Goal: Navigation & Orientation: Understand site structure

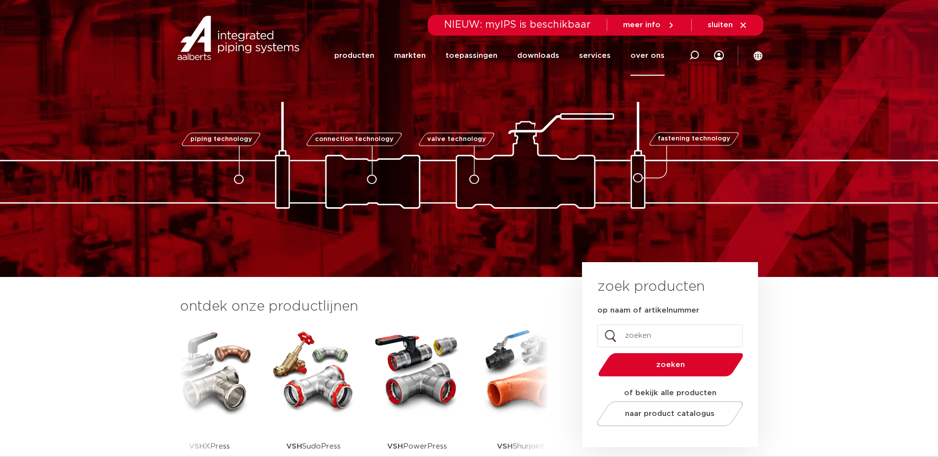
click at [650, 55] on link "over ons" at bounding box center [648, 56] width 34 height 40
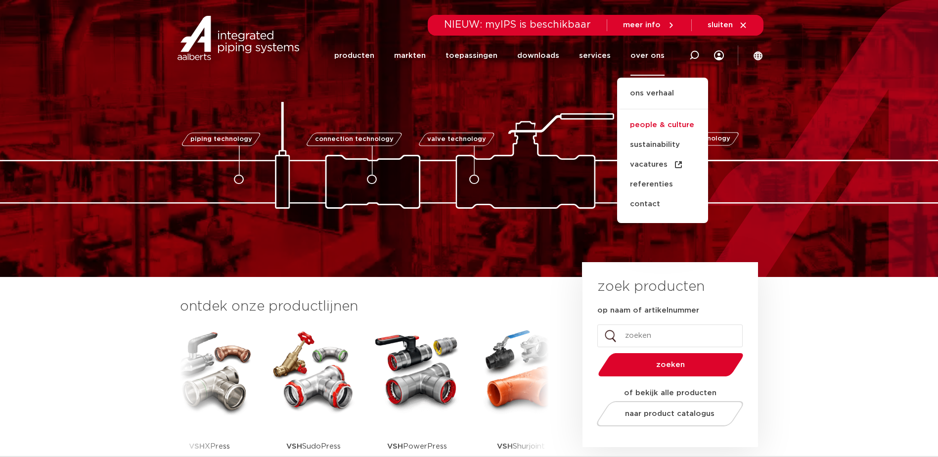
click at [676, 125] on link "people & culture" at bounding box center [662, 125] width 91 height 20
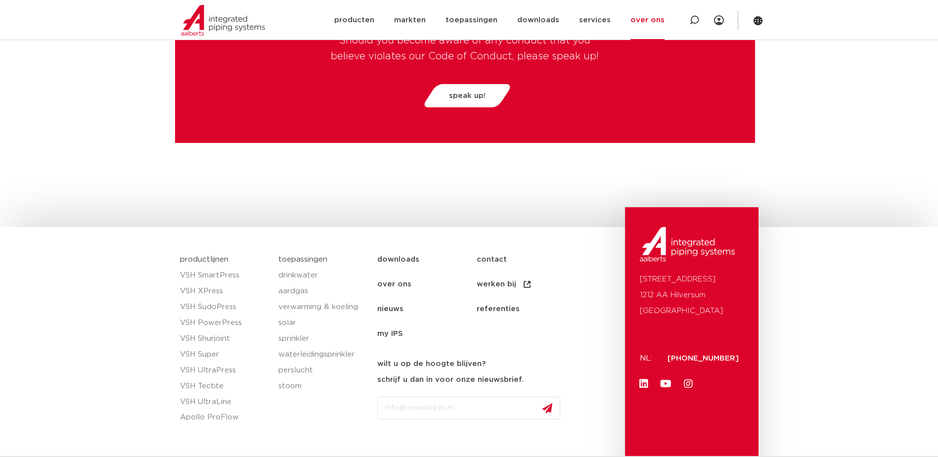
scroll to position [2572, 0]
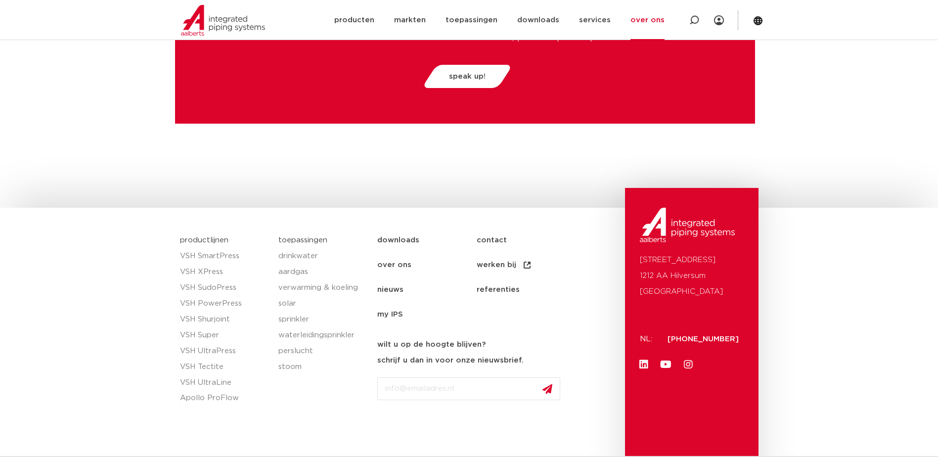
click at [404, 263] on link "over ons" at bounding box center [426, 265] width 99 height 25
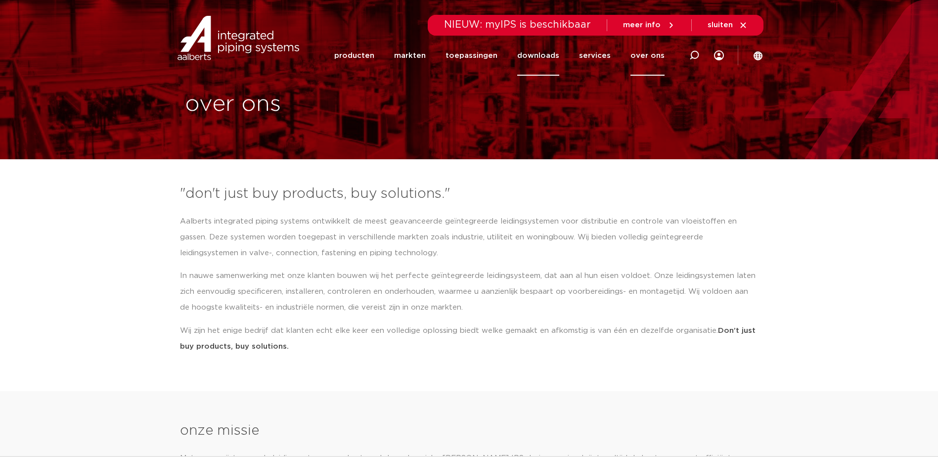
click at [545, 55] on link "downloads" at bounding box center [538, 56] width 42 height 40
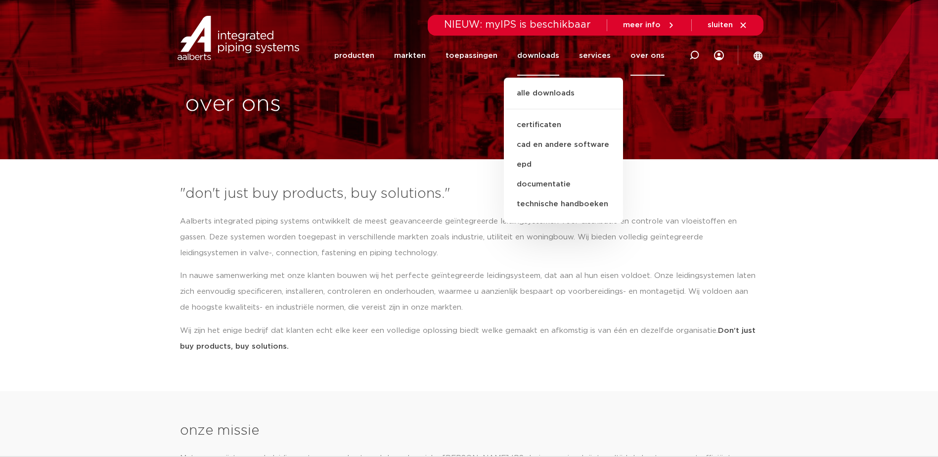
click at [134, 194] on section ""don't just buy products, buy solutions." Aalberts integrated piping systems on…" at bounding box center [469, 272] width 938 height 187
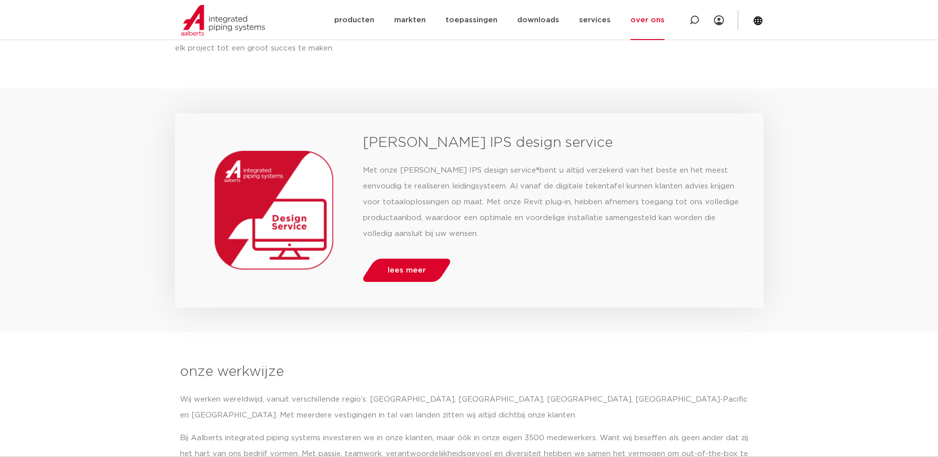
scroll to position [890, 0]
